Goal: Information Seeking & Learning: Understand process/instructions

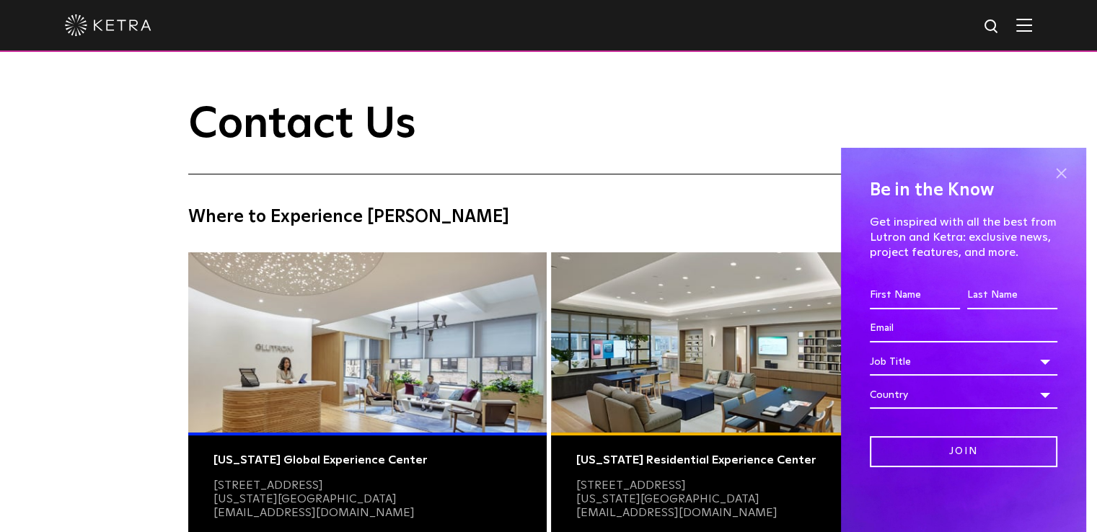
click at [1057, 175] on span at bounding box center [1061, 173] width 22 height 22
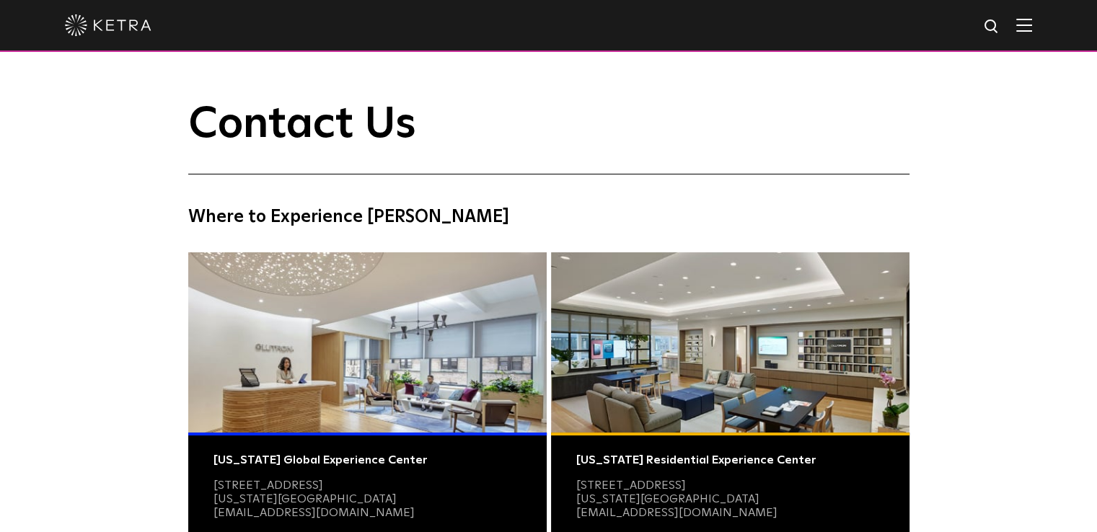
click at [1032, 22] on img at bounding box center [1024, 25] width 16 height 14
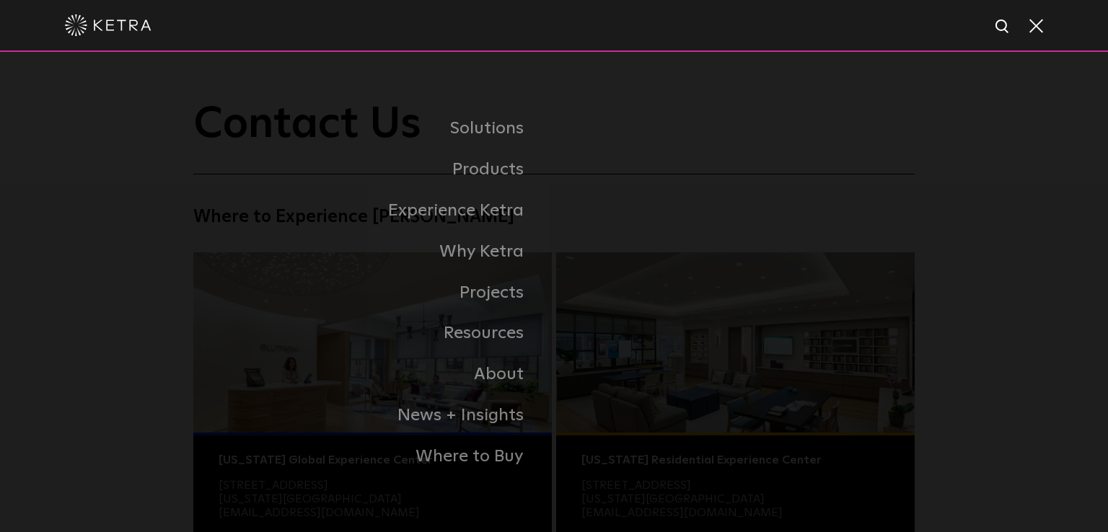
click at [1037, 22] on span at bounding box center [1035, 25] width 16 height 14
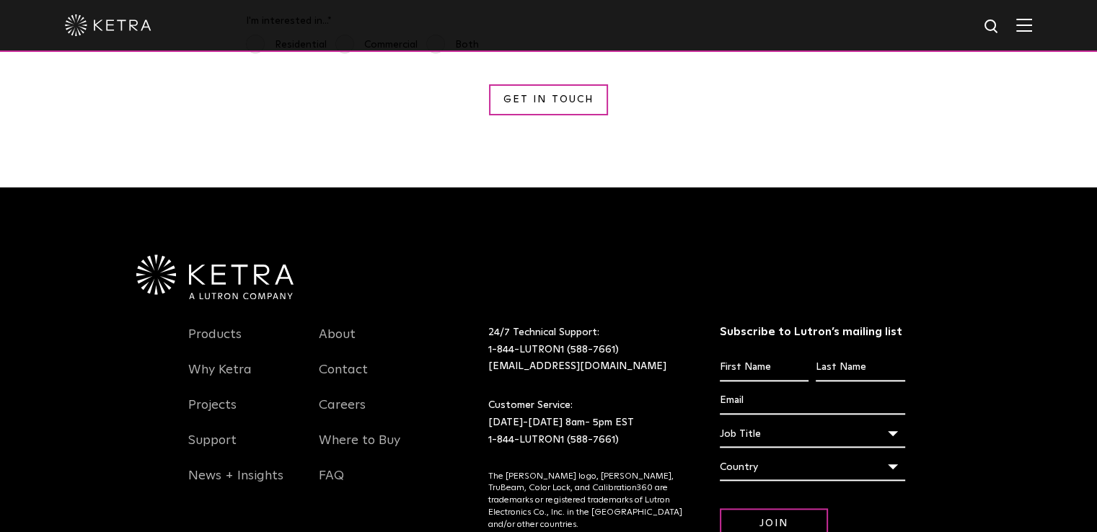
scroll to position [1491, 0]
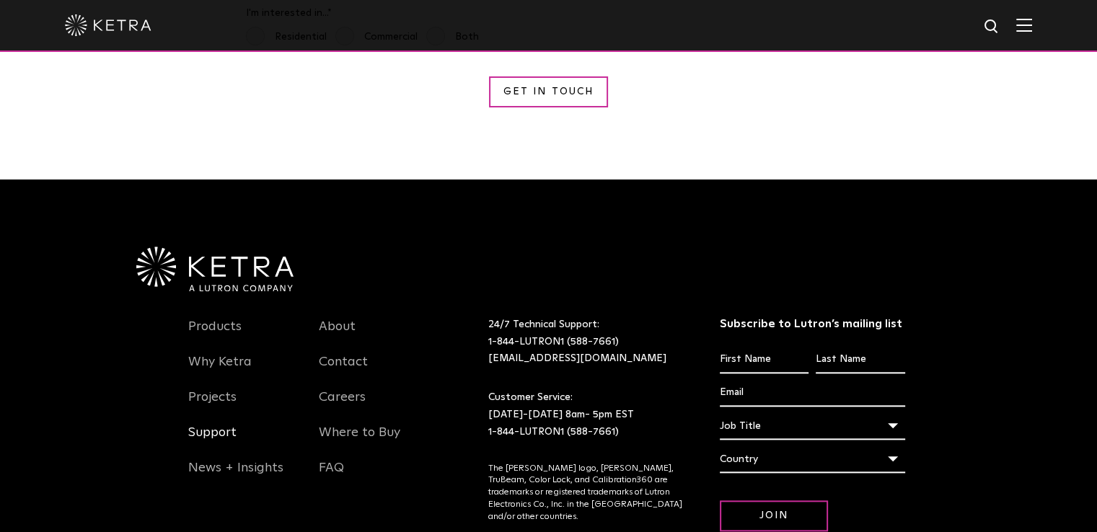
click at [208, 425] on link "Support" at bounding box center [212, 441] width 48 height 33
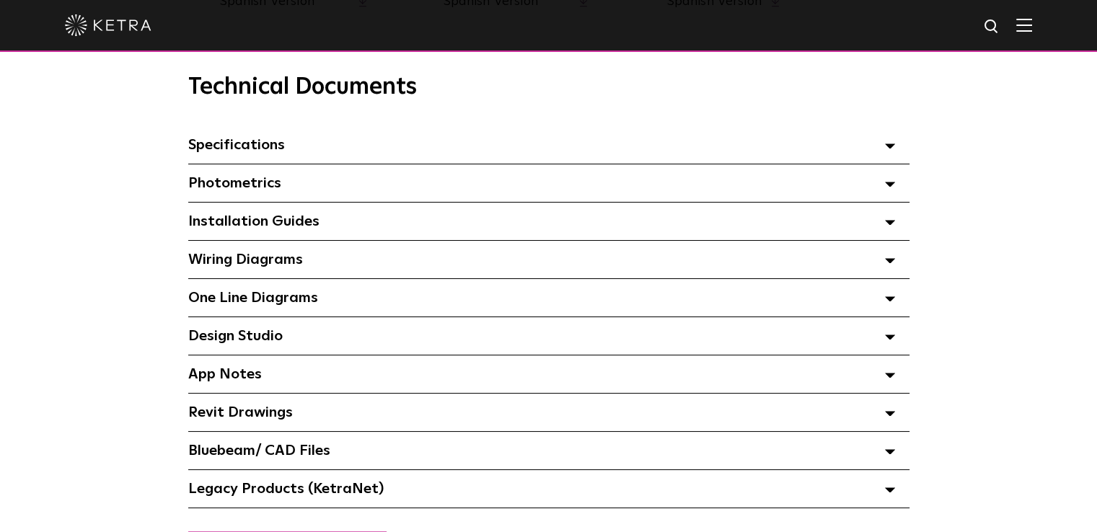
scroll to position [1026, 0]
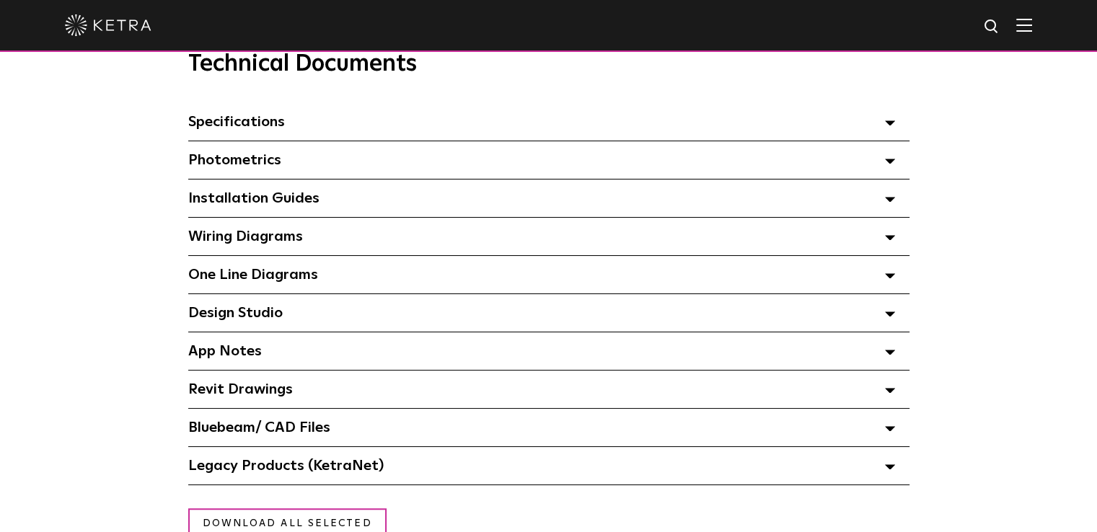
drag, startPoint x: 1105, startPoint y: 87, endPoint x: 1107, endPoint y: 266, distance: 178.9
click at [1096, 266] on html "Solutions Commercial Residential Products Commercial Products Residential Produ…" at bounding box center [548, 427] width 1097 height 2907
click at [889, 202] on polygon at bounding box center [890, 200] width 9 height 4
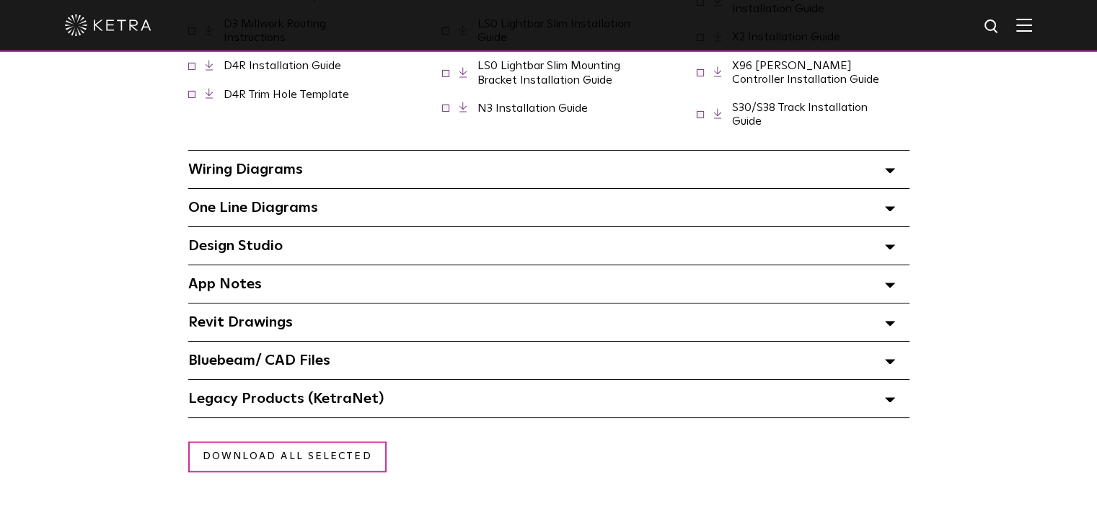
scroll to position [1393, 0]
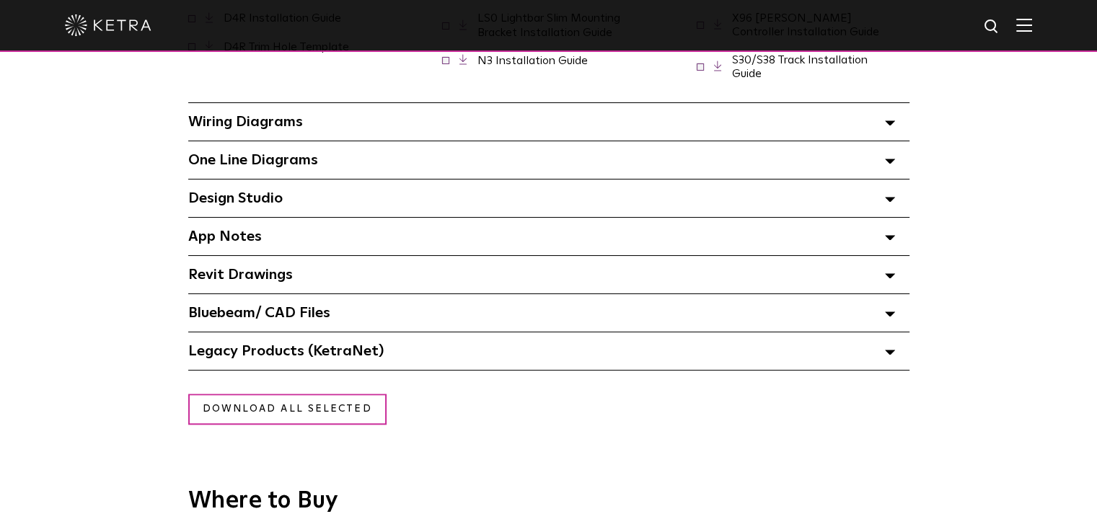
click at [883, 237] on div "App Notes Select checkboxes to use the bulk download option below" at bounding box center [548, 237] width 721 height 38
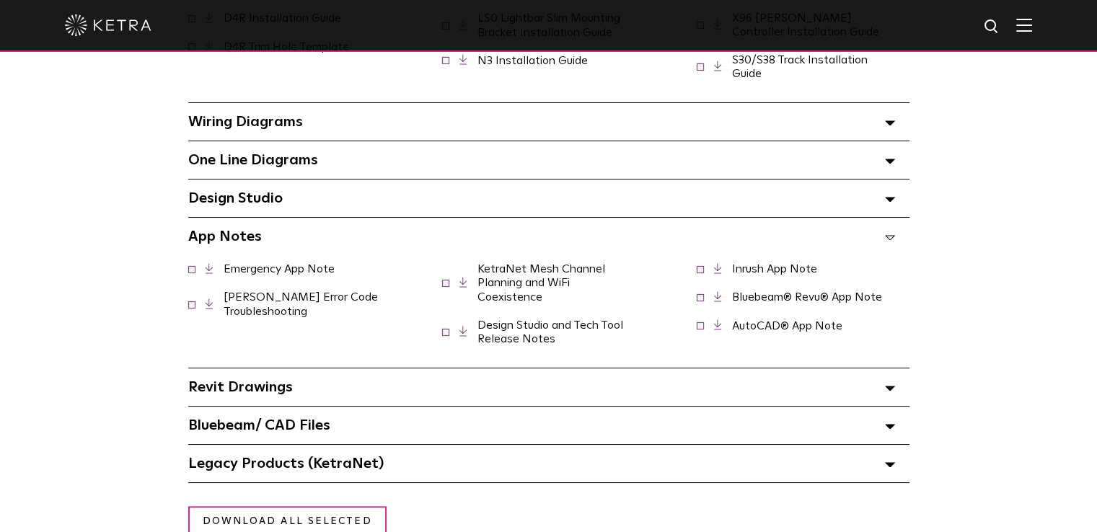
click at [883, 237] on div "App Notes Select checkboxes to use the bulk download option below" at bounding box center [548, 237] width 721 height 38
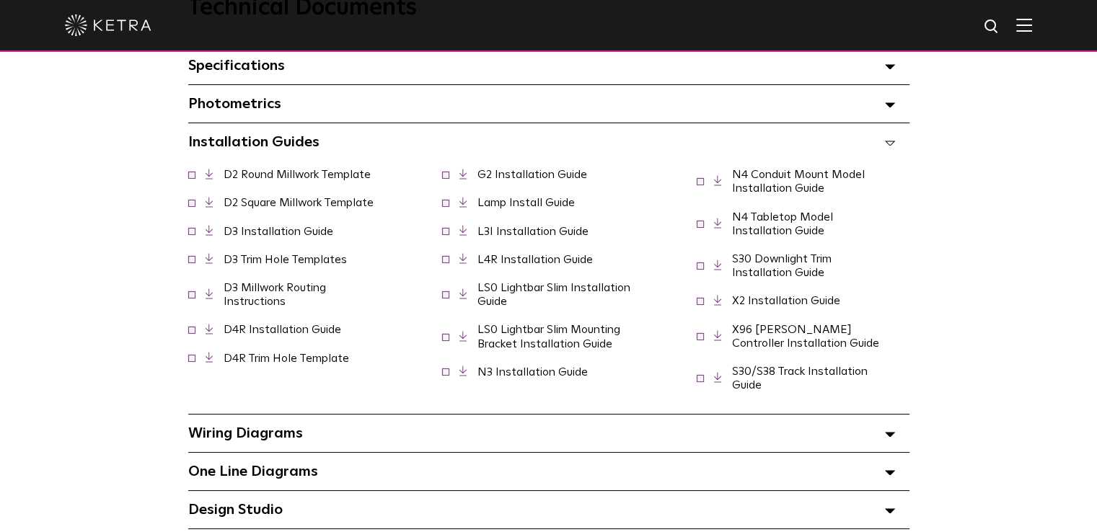
scroll to position [1064, 0]
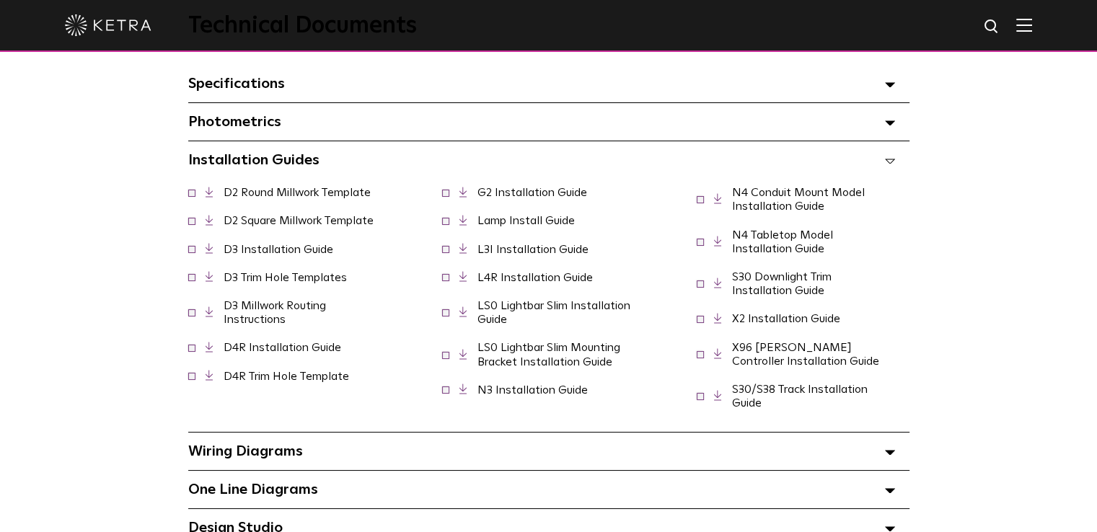
click at [291, 353] on link "D4R Installation Guide" at bounding box center [283, 348] width 118 height 12
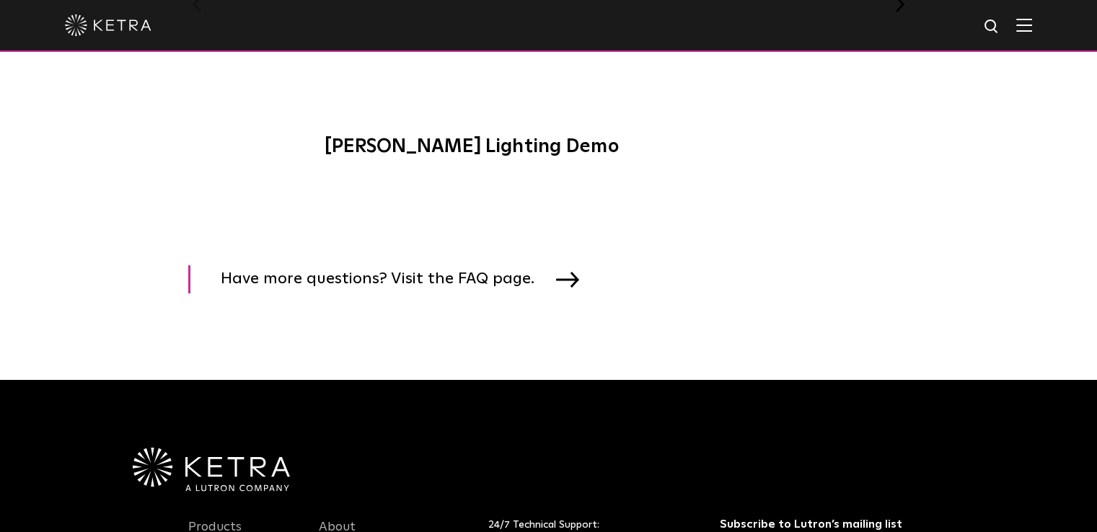
scroll to position [2330, 0]
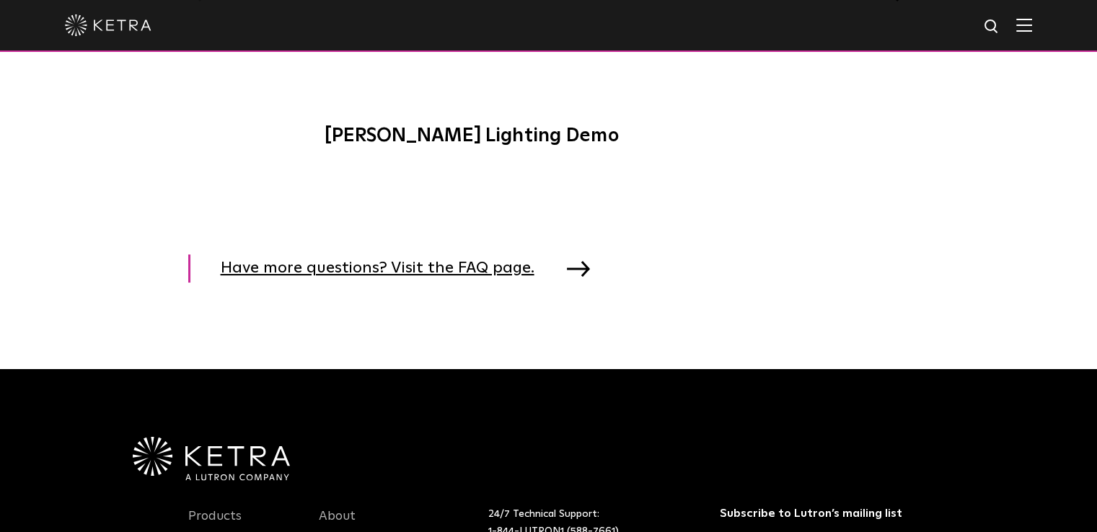
click at [561, 264] on link "Have more questions? Visit the FAQ page." at bounding box center [392, 269] width 409 height 28
